Goal: Task Accomplishment & Management: Use online tool/utility

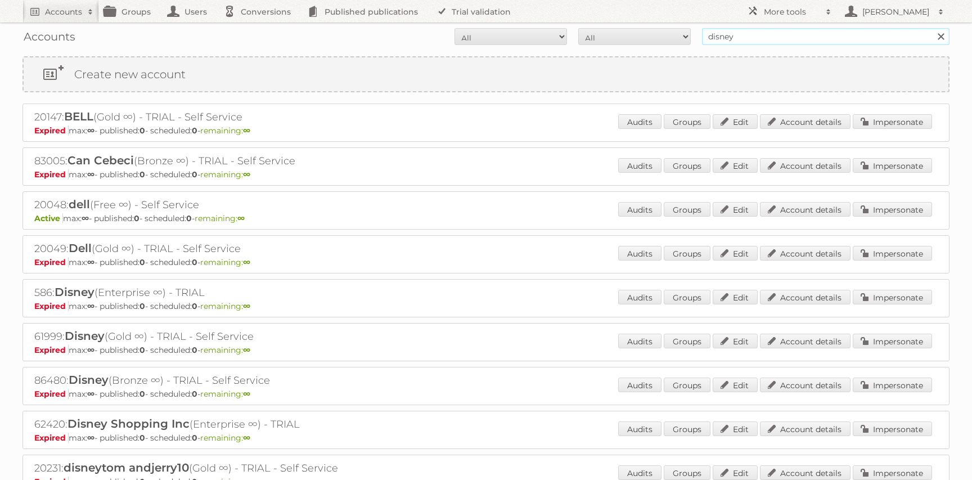
click at [823, 35] on input "disney" at bounding box center [826, 36] width 248 height 17
type input "obelink"
click at [933, 28] on input "Search" at bounding box center [941, 36] width 17 height 17
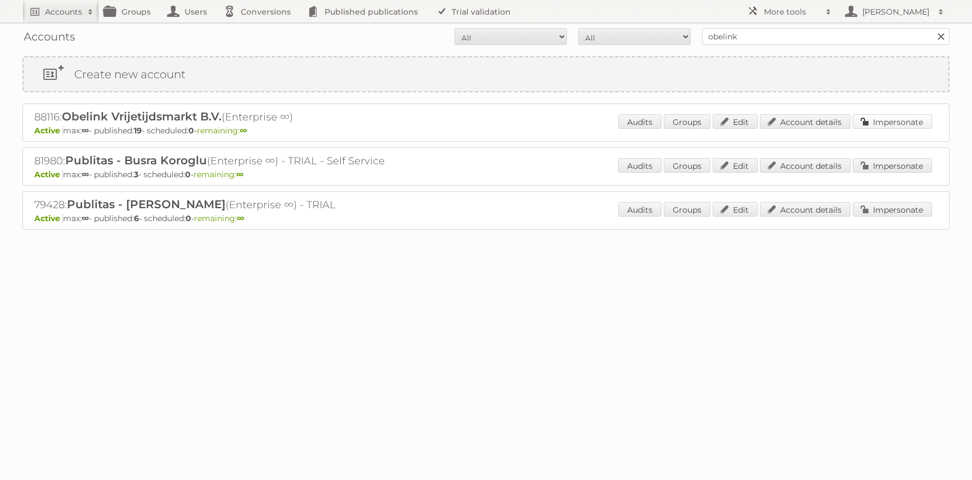
click at [872, 125] on link "Impersonate" at bounding box center [892, 121] width 79 height 15
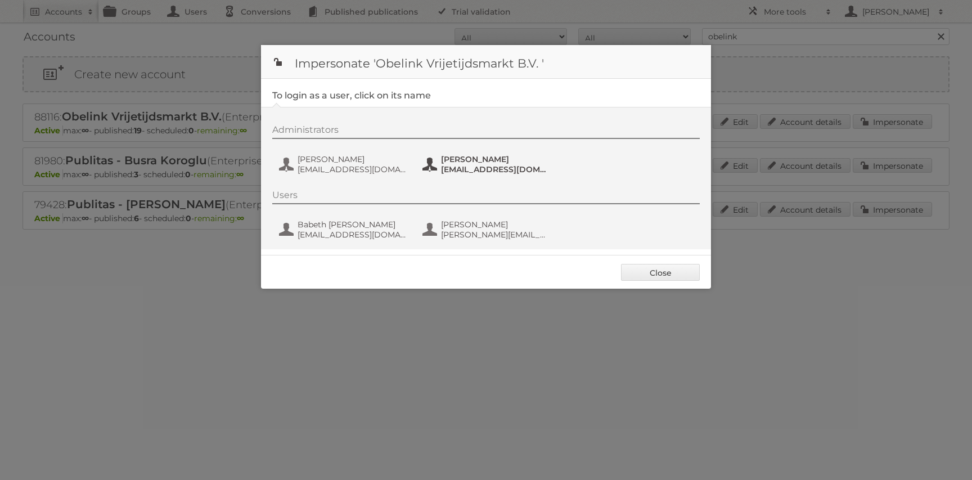
click at [516, 158] on span "[PERSON_NAME]" at bounding box center [495, 159] width 109 height 10
